Goal: Task Accomplishment & Management: Manage account settings

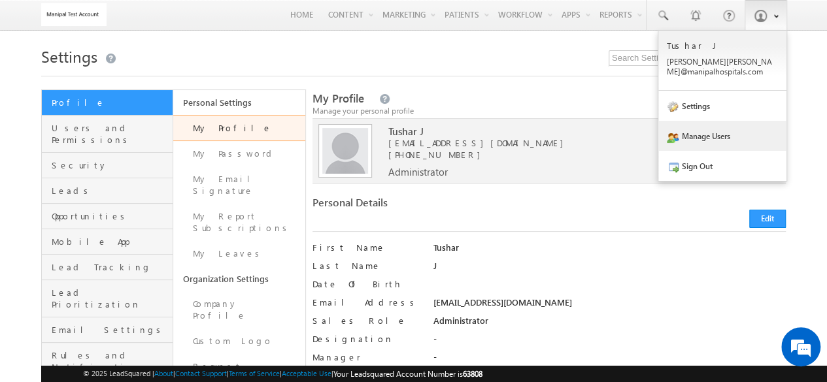
click at [715, 126] on link "Manage Users" at bounding box center [722, 136] width 128 height 30
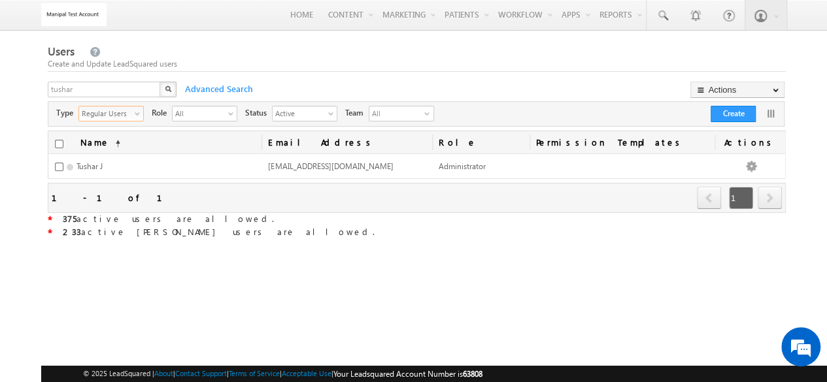
click at [126, 109] on span "Regular Users" at bounding box center [106, 113] width 54 height 13
click at [121, 135] on li "All" at bounding box center [111, 129] width 64 height 13
click at [309, 116] on span "Active" at bounding box center [300, 113] width 54 height 13
click at [301, 149] on li "Inactive" at bounding box center [305, 155] width 64 height 13
click at [316, 113] on span "Inactive" at bounding box center [300, 113] width 54 height 13
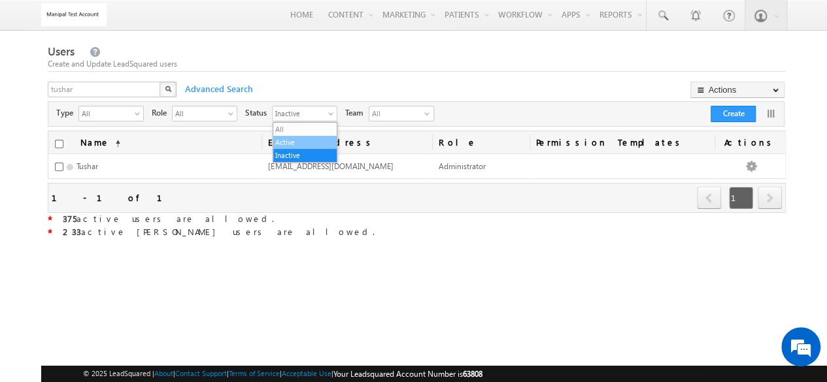
click at [312, 138] on li "Active" at bounding box center [305, 142] width 64 height 13
click at [314, 110] on span "Active" at bounding box center [300, 113] width 54 height 13
click at [303, 134] on li "All" at bounding box center [305, 129] width 64 height 13
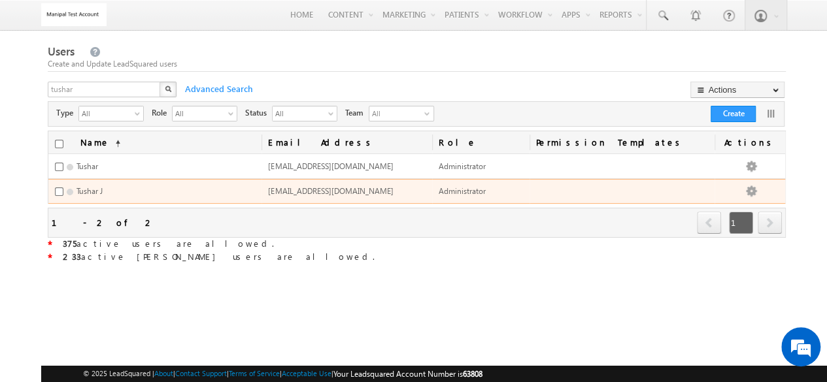
click at [301, 193] on span "[EMAIL_ADDRESS][DOMAIN_NAME]" at bounding box center [330, 191] width 125 height 10
copy span "[EMAIL_ADDRESS][DOMAIN_NAME]"
